Goal: Information Seeking & Learning: Learn about a topic

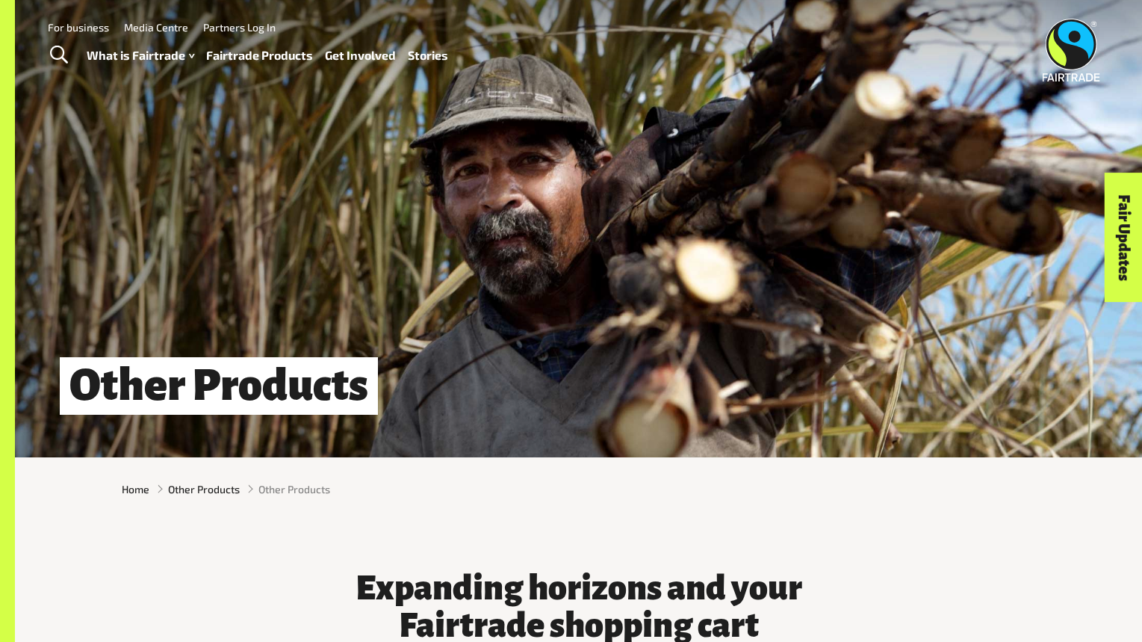
click at [281, 58] on link "Fairtrade Products" at bounding box center [259, 56] width 107 height 22
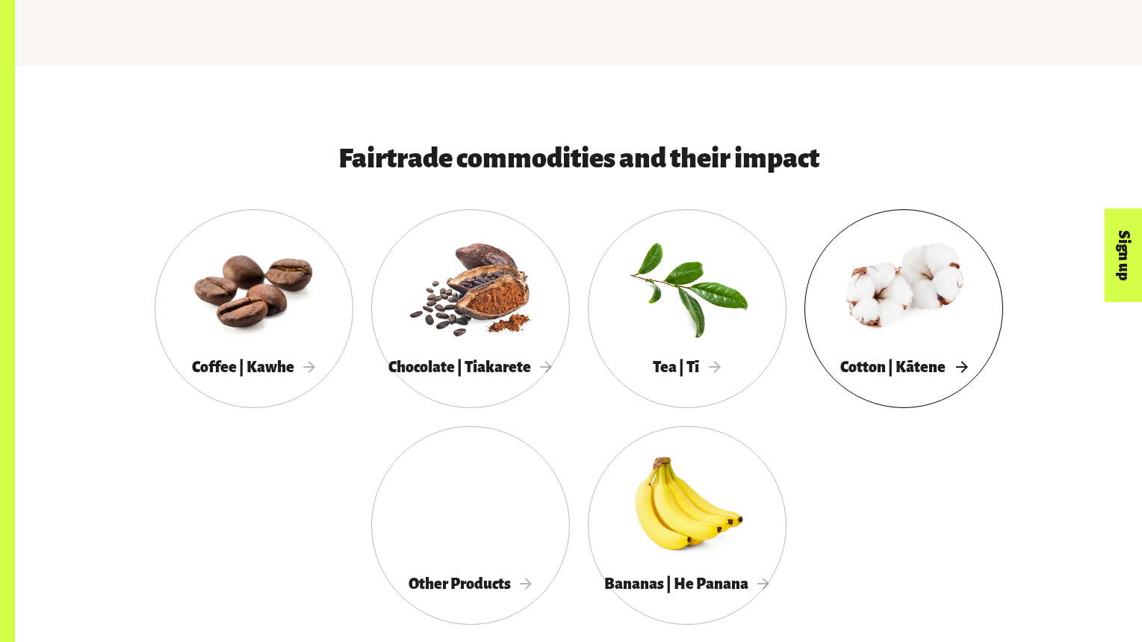
scroll to position [714, 0]
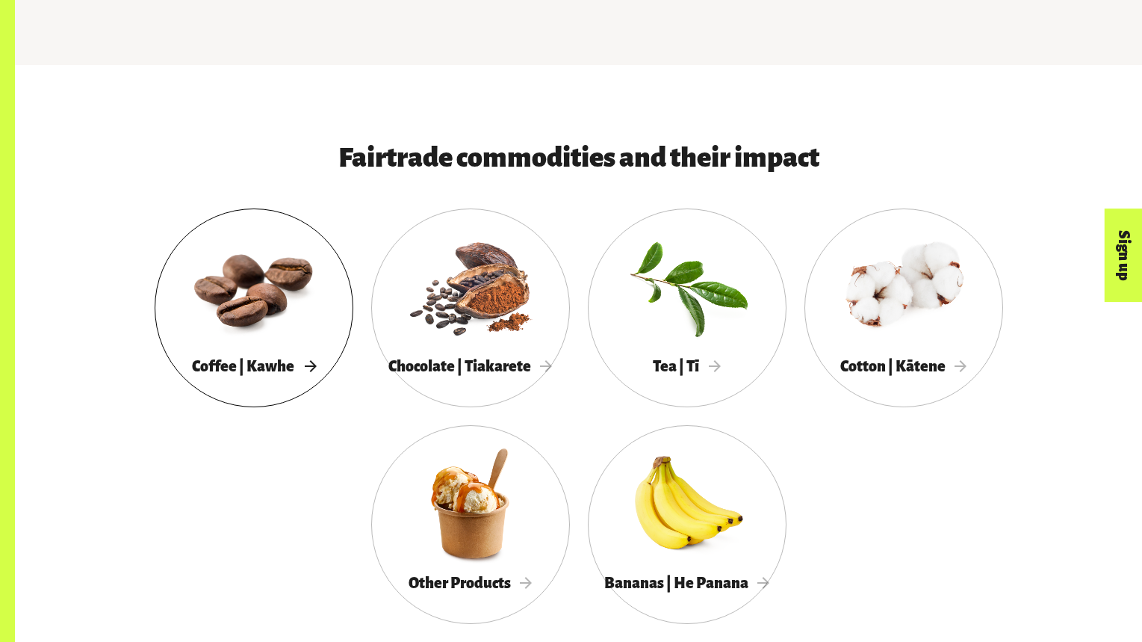
click at [302, 326] on div at bounding box center [254, 286] width 199 height 129
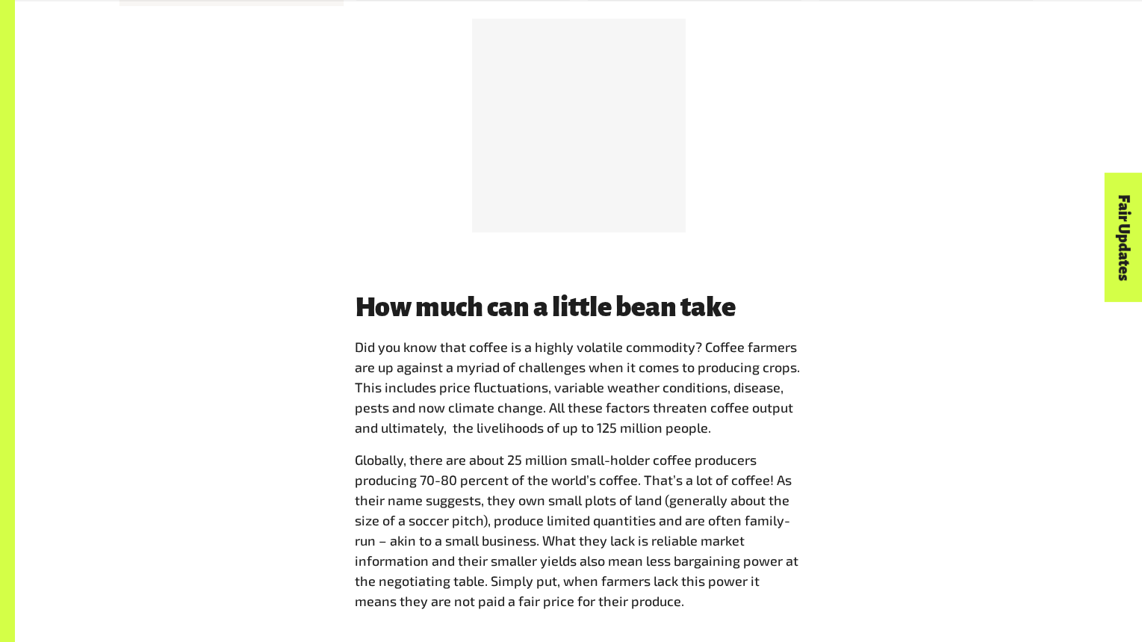
scroll to position [3872, 0]
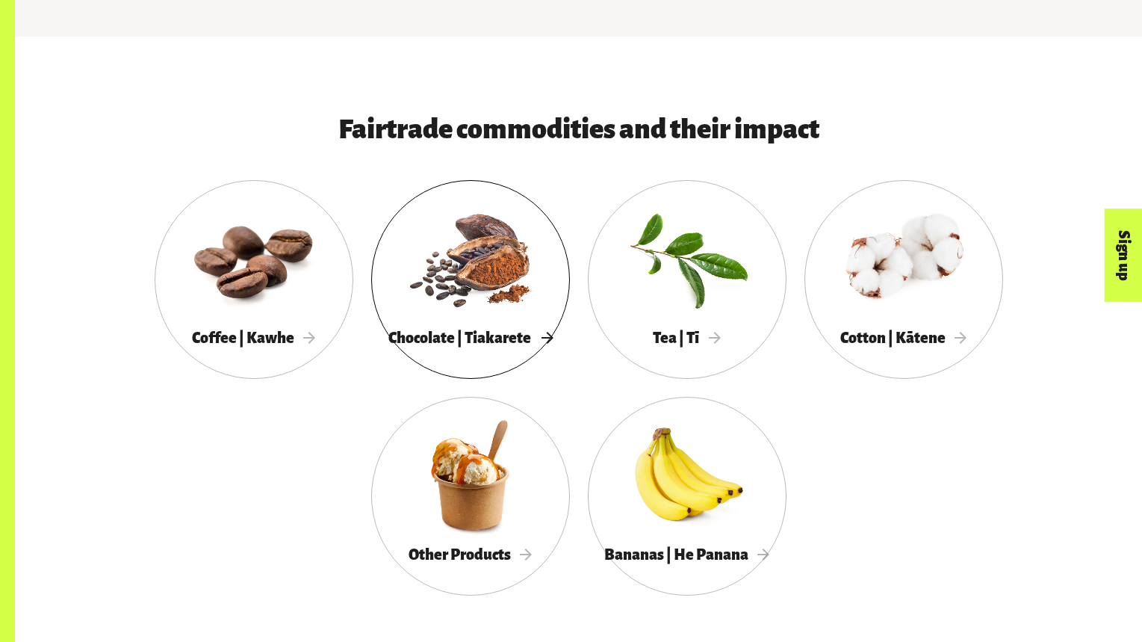
scroll to position [752, 0]
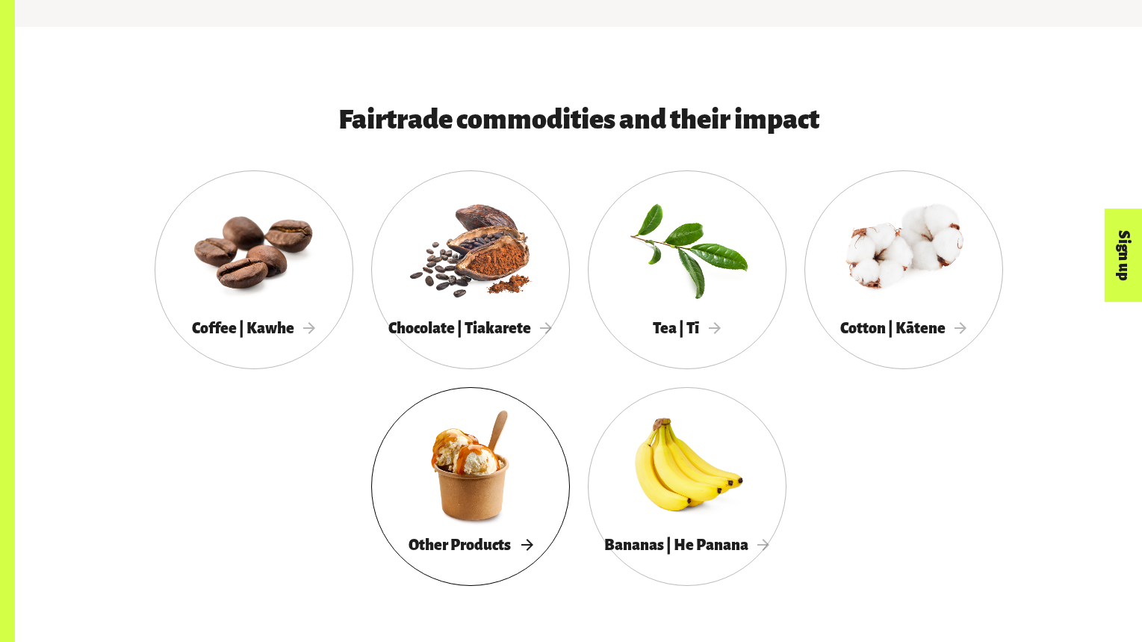
click at [490, 489] on div at bounding box center [470, 464] width 199 height 129
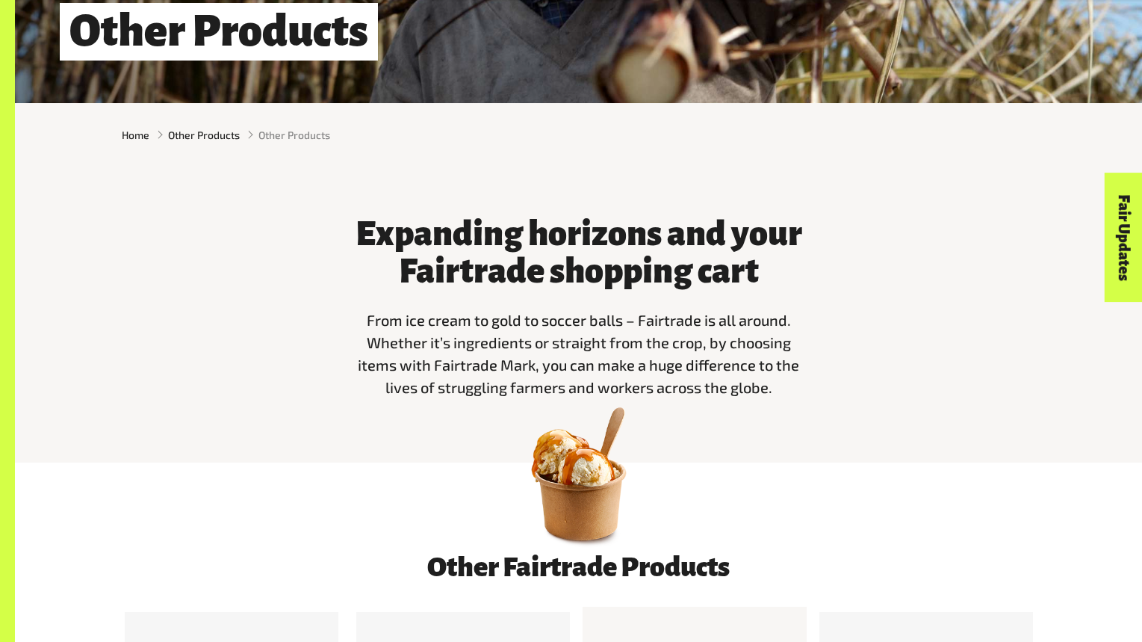
scroll to position [482, 0]
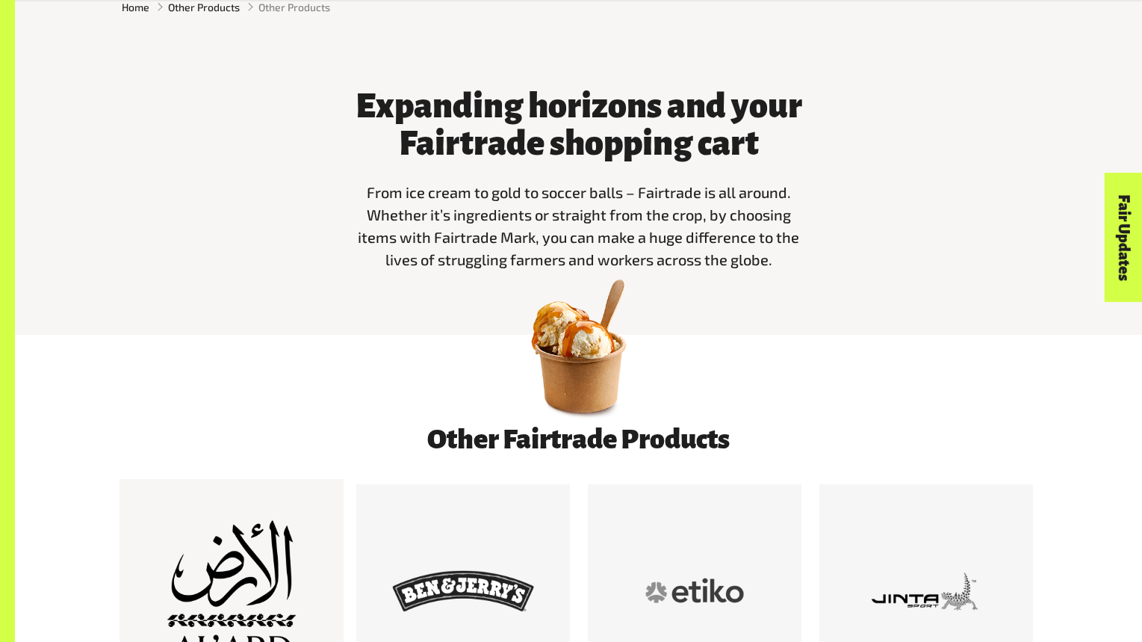
click at [256, 571] on div at bounding box center [232, 591] width 142 height 142
